Goal: Task Accomplishment & Management: Use online tool/utility

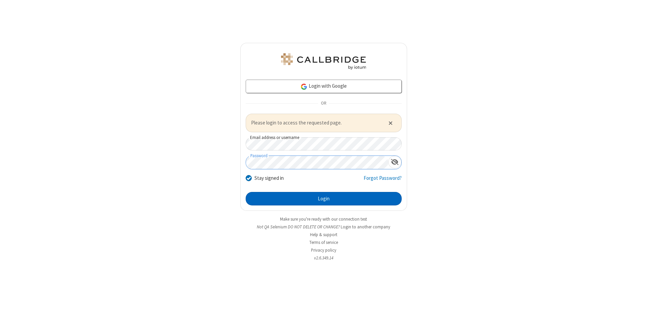
click at [324, 198] on button "Login" at bounding box center [324, 198] width 156 height 13
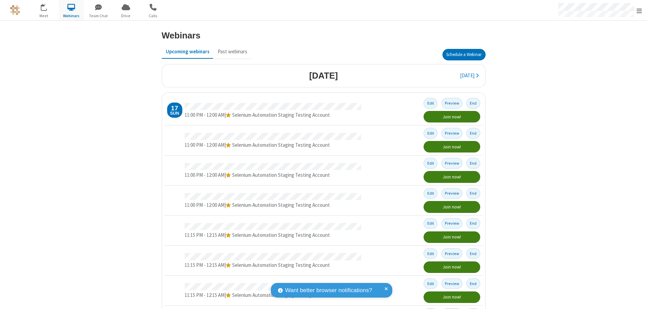
click at [461, 55] on button "Schedule a Webinar" at bounding box center [464, 54] width 43 height 11
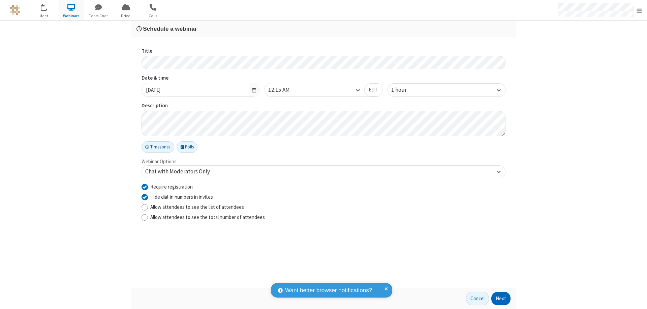
click at [501, 298] on button "Next" at bounding box center [500, 298] width 19 height 13
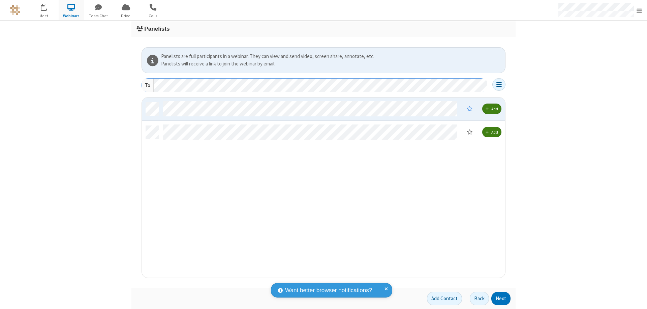
scroll to position [175, 358]
click at [501, 298] on button "Next" at bounding box center [500, 298] width 19 height 13
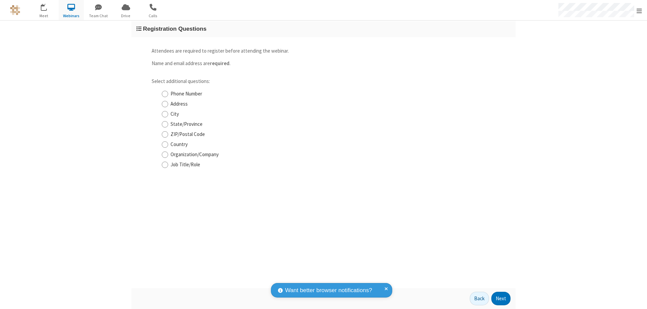
click at [165, 94] on input "Phone Number" at bounding box center [165, 93] width 6 height 7
checkbox input "true"
click at [501, 298] on button "Next" at bounding box center [500, 298] width 19 height 13
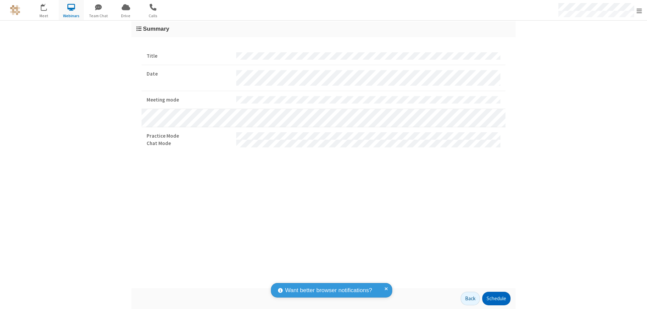
click at [496, 298] on button "Schedule" at bounding box center [496, 298] width 28 height 13
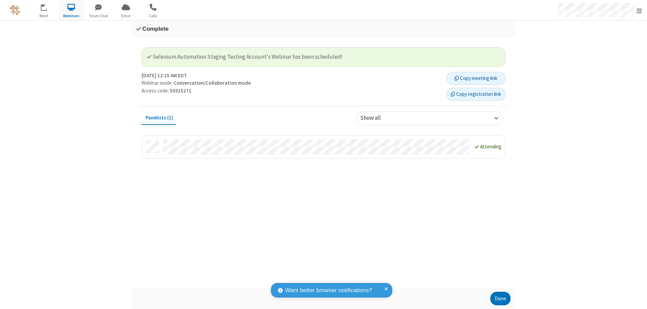
click at [476, 94] on button "Copy registration link" at bounding box center [476, 94] width 59 height 13
click at [500, 298] on button "Done" at bounding box center [500, 298] width 20 height 13
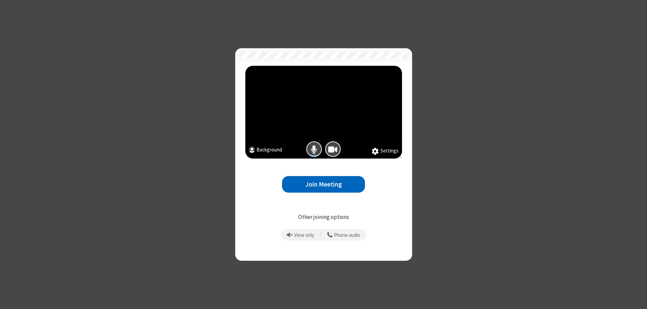
click at [324, 184] on button "Join Meeting" at bounding box center [323, 184] width 83 height 17
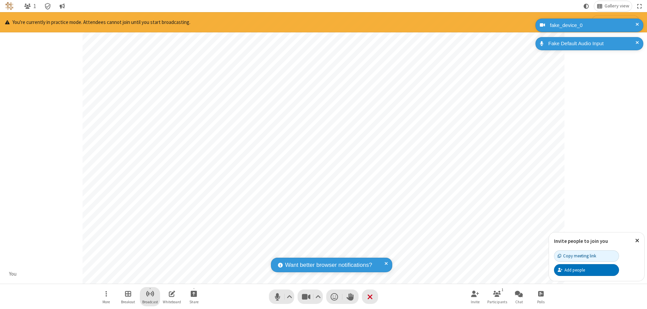
click at [150, 293] on span "Start broadcast" at bounding box center [150, 293] width 8 height 8
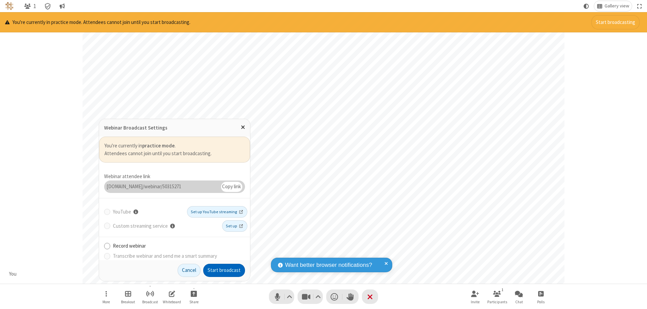
click at [224, 270] on button "Start broadcast" at bounding box center [224, 270] width 42 height 13
